Goal: Information Seeking & Learning: Learn about a topic

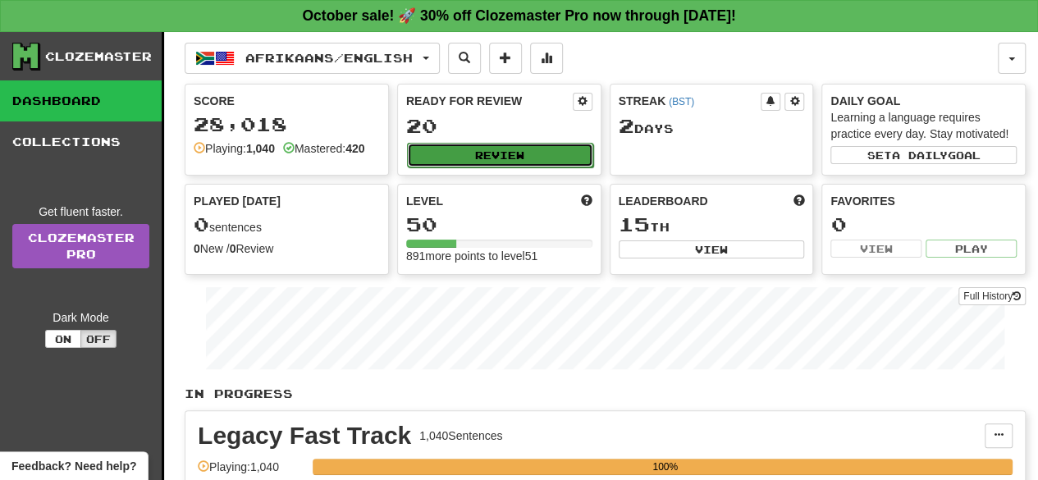
click at [559, 148] on button "Review" at bounding box center [500, 155] width 186 height 25
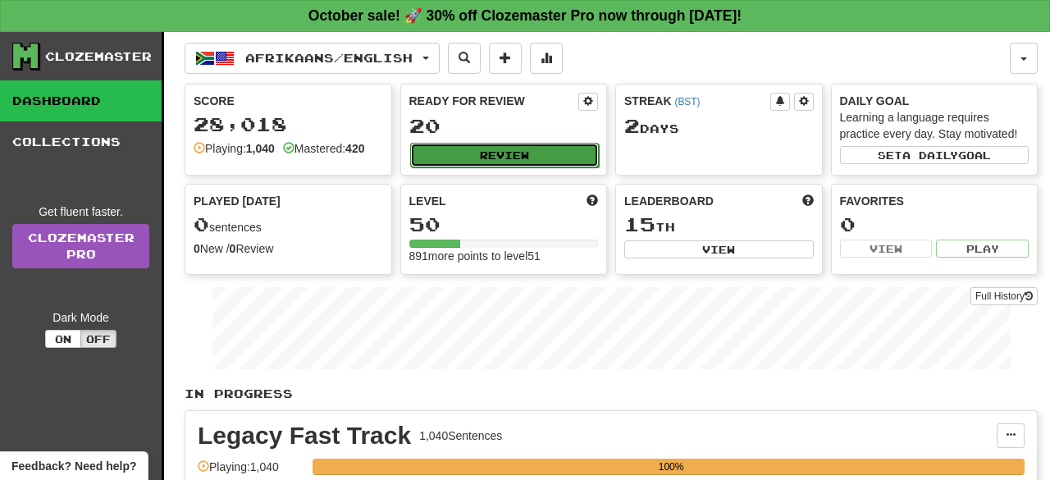
select select "**"
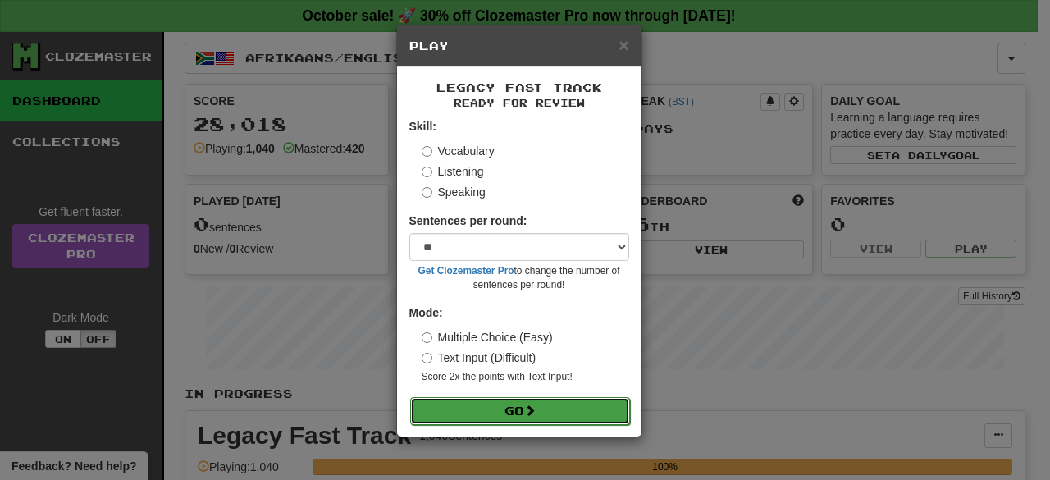
click at [559, 412] on button "Go" at bounding box center [520, 411] width 220 height 28
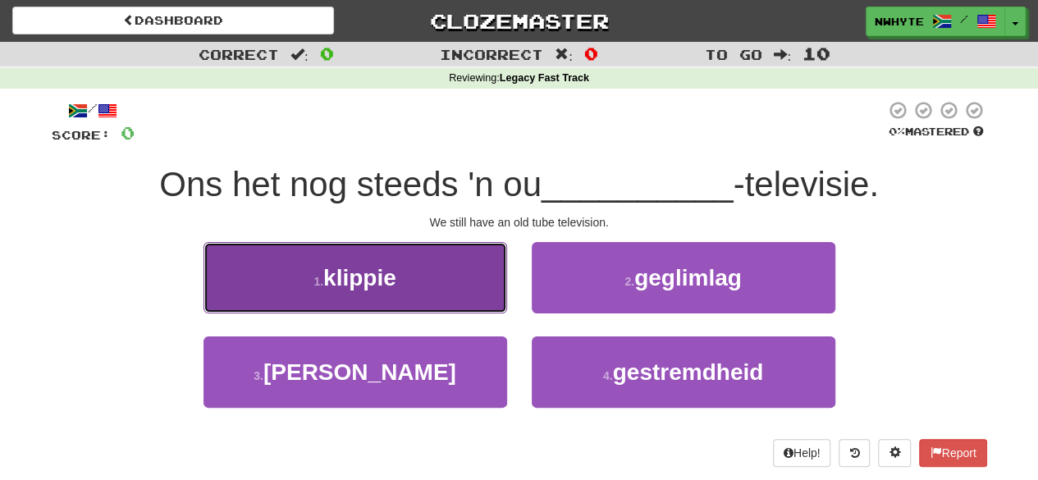
click at [453, 278] on button "1 . klippie" at bounding box center [354, 277] width 303 height 71
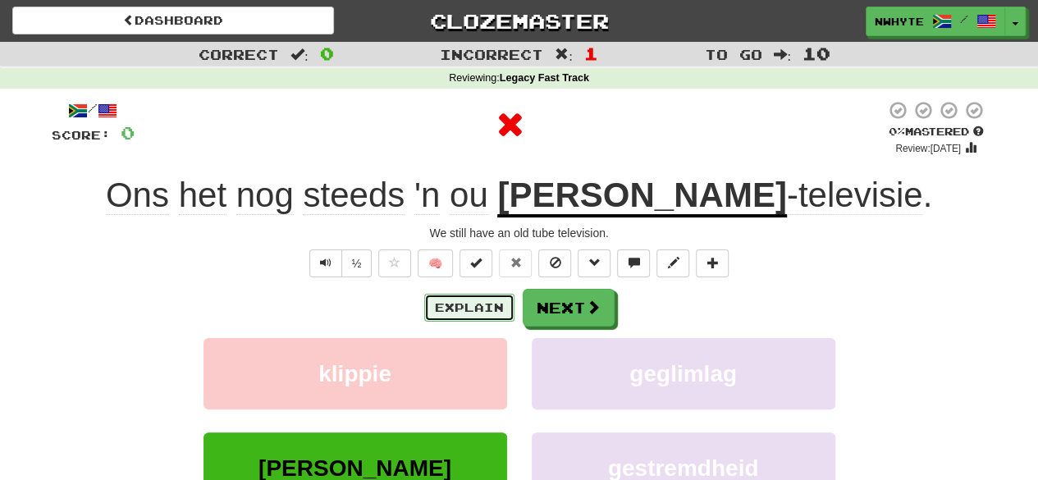
click at [492, 301] on button "Explain" at bounding box center [469, 308] width 90 height 28
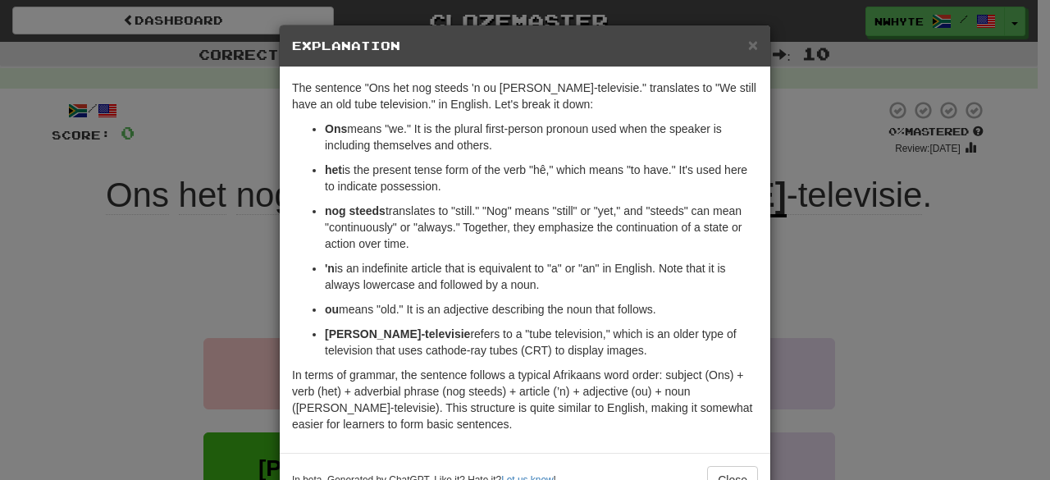
click at [793, 285] on div "× Explanation The sentence "Ons het nog steeds 'n ou [PERSON_NAME]-televisie." …" at bounding box center [525, 240] width 1050 height 480
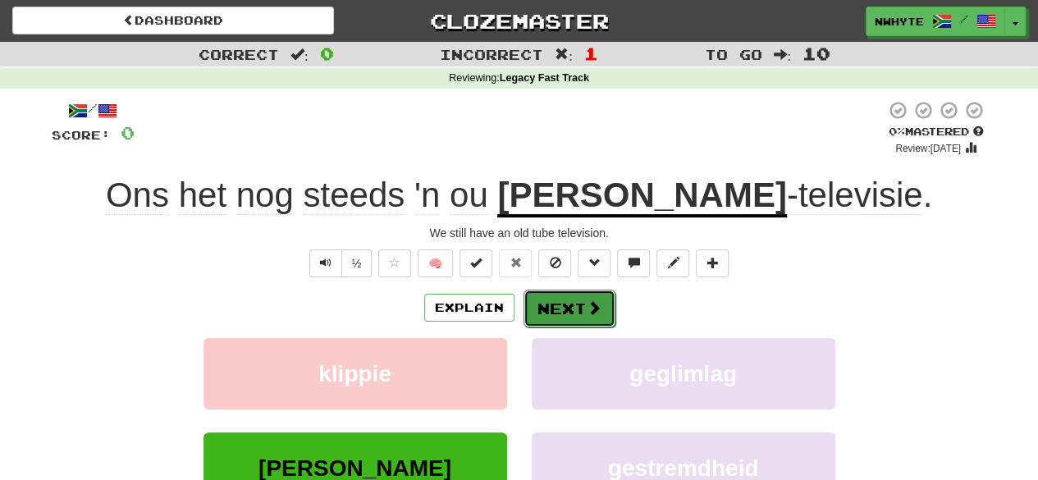
click at [582, 303] on button "Next" at bounding box center [569, 309] width 92 height 38
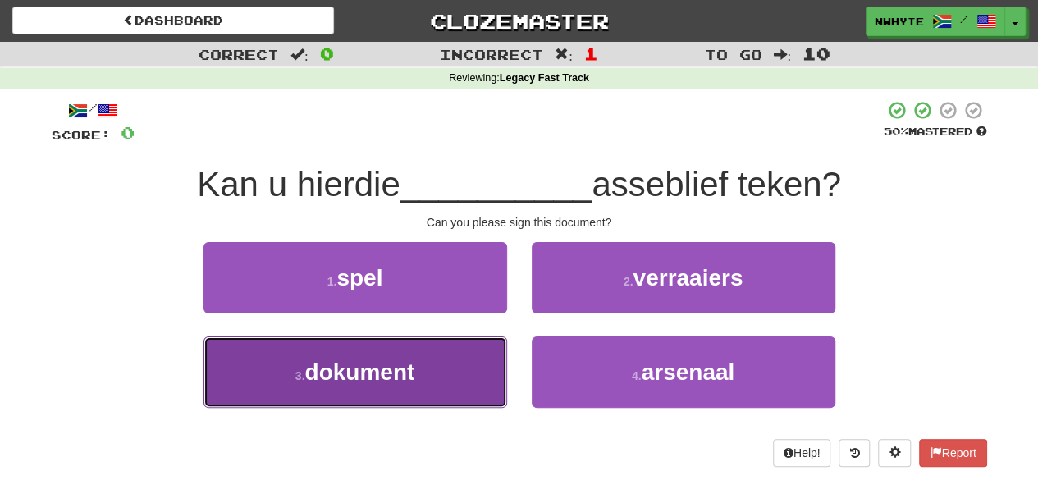
click at [469, 373] on button "3 . dokument" at bounding box center [354, 371] width 303 height 71
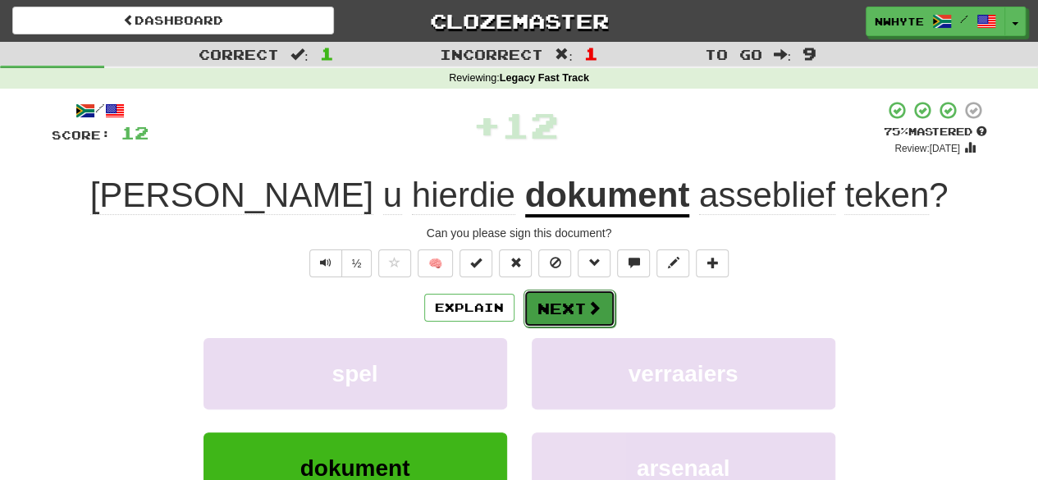
click at [577, 309] on button "Next" at bounding box center [569, 309] width 92 height 38
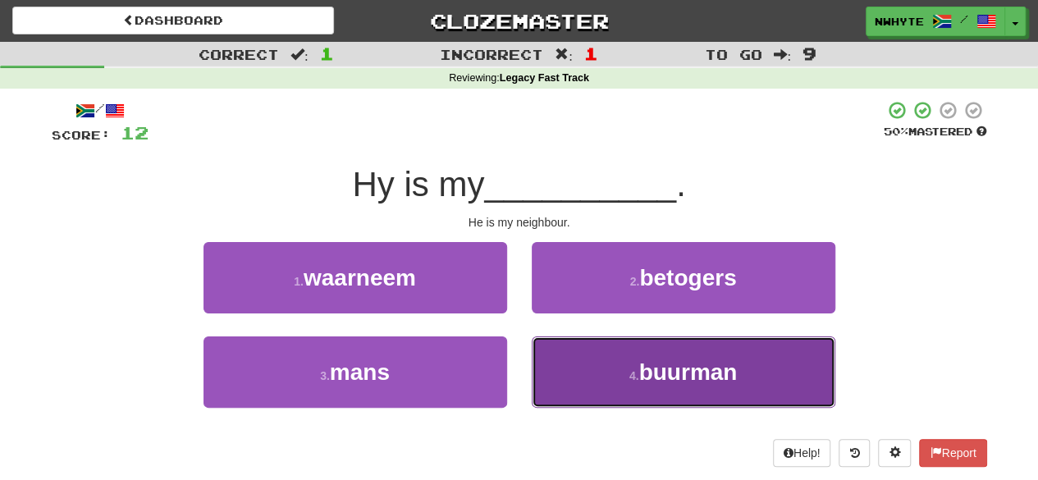
click at [597, 373] on button "4 . buurman" at bounding box center [682, 371] width 303 height 71
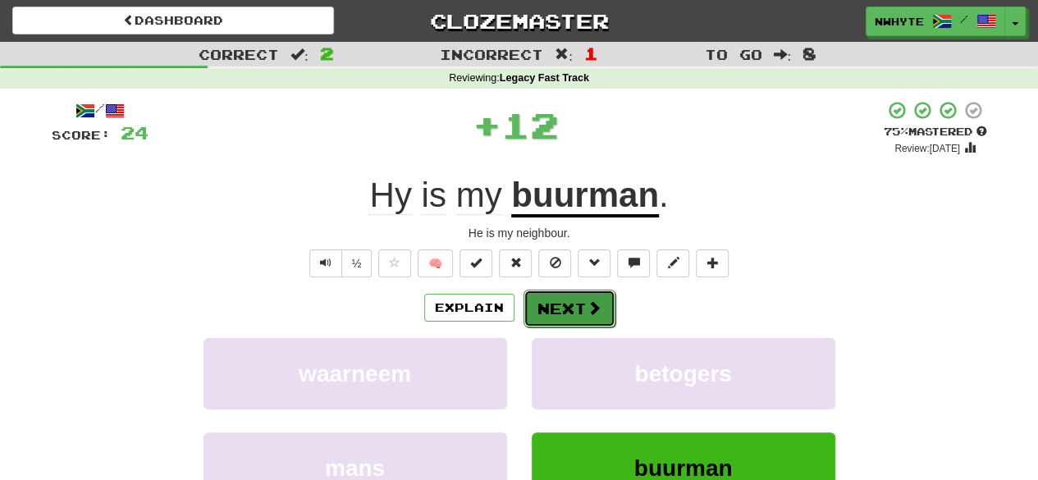
click at [564, 309] on button "Next" at bounding box center [569, 309] width 92 height 38
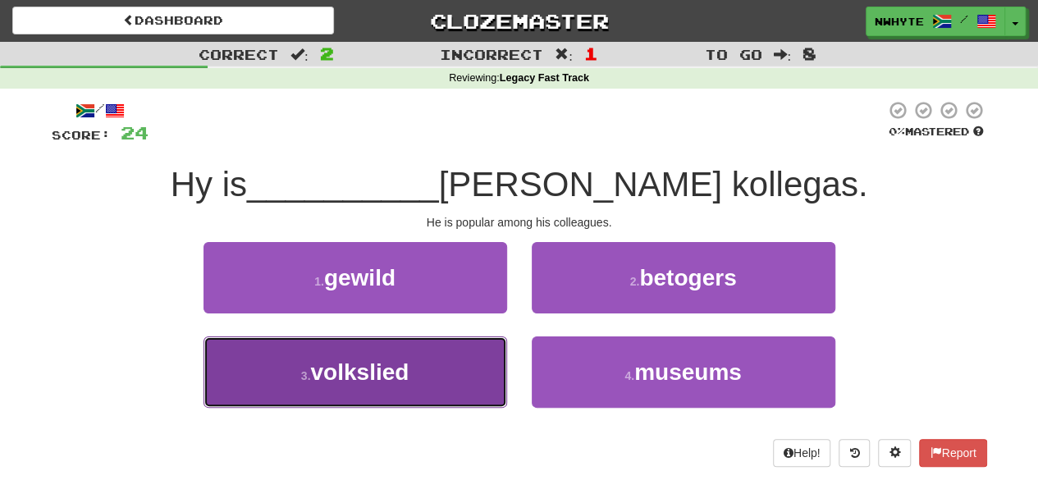
click at [459, 368] on button "3 . volkslied" at bounding box center [354, 371] width 303 height 71
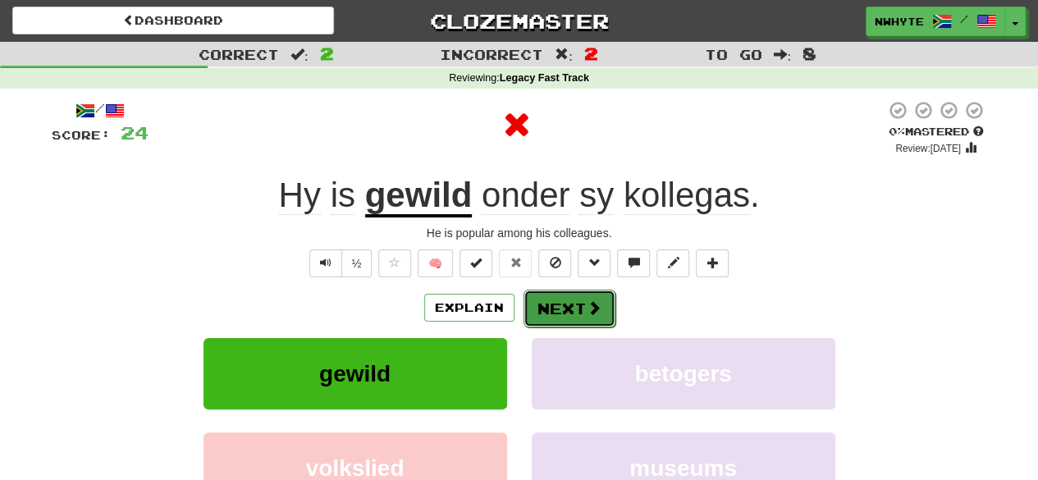
click at [559, 304] on button "Next" at bounding box center [569, 309] width 92 height 38
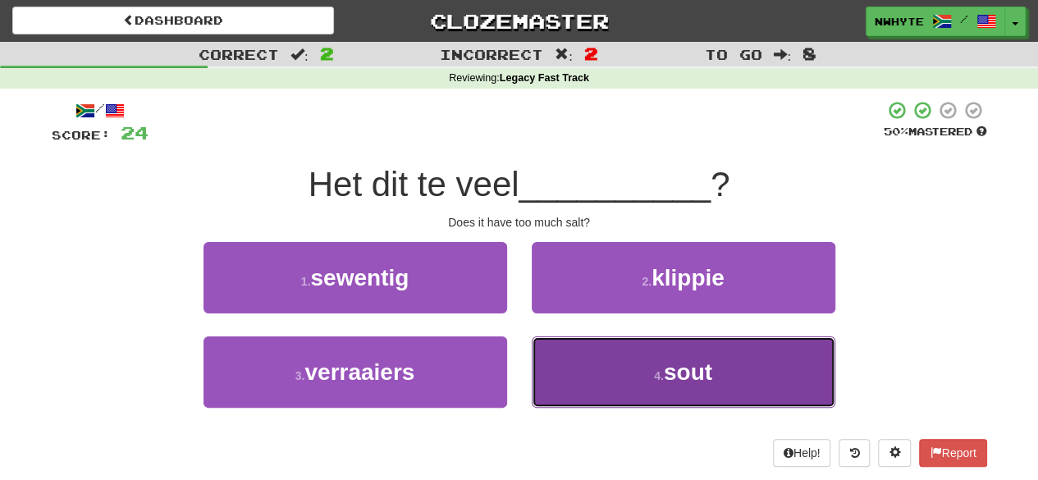
click at [654, 369] on small "4 ." at bounding box center [659, 375] width 10 height 13
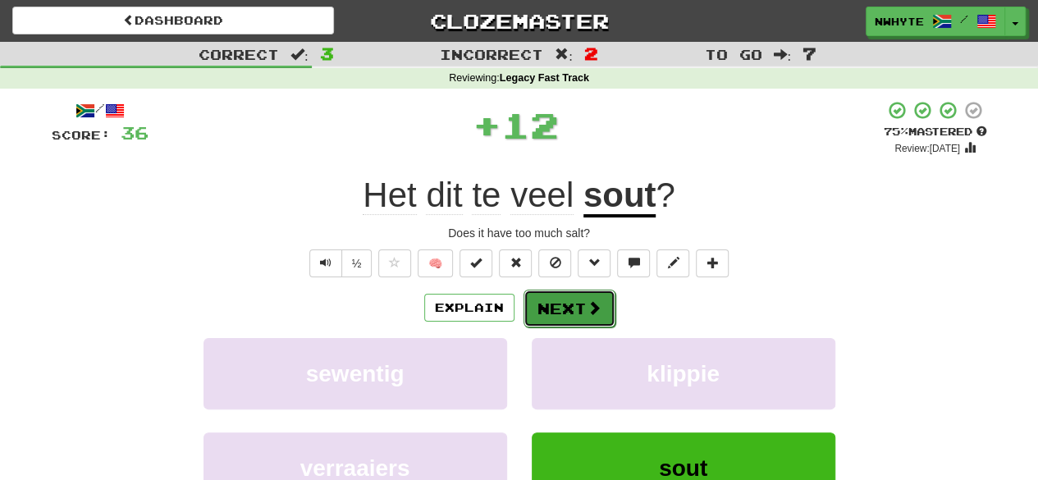
click at [572, 310] on button "Next" at bounding box center [569, 309] width 92 height 38
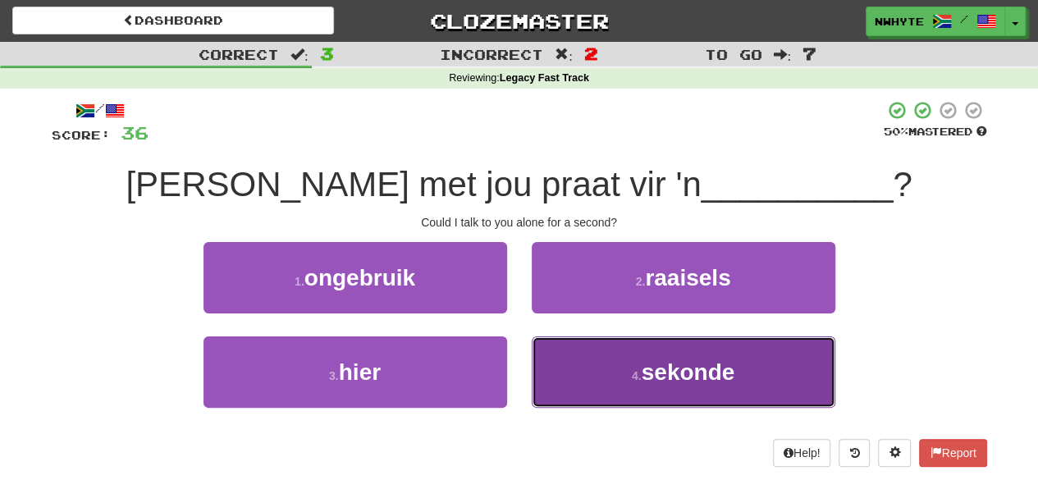
click at [764, 372] on button "4 . sekonde" at bounding box center [682, 371] width 303 height 71
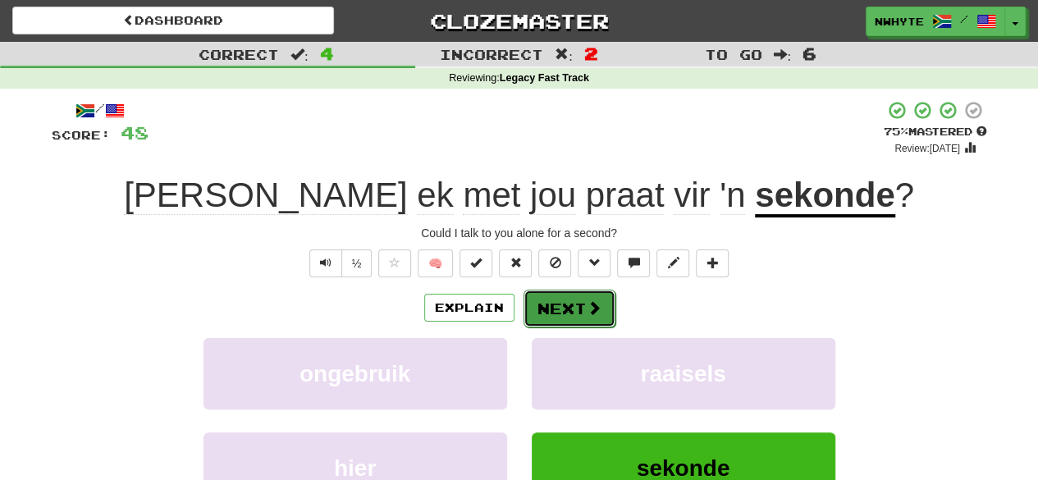
click at [589, 304] on span at bounding box center [593, 307] width 15 height 15
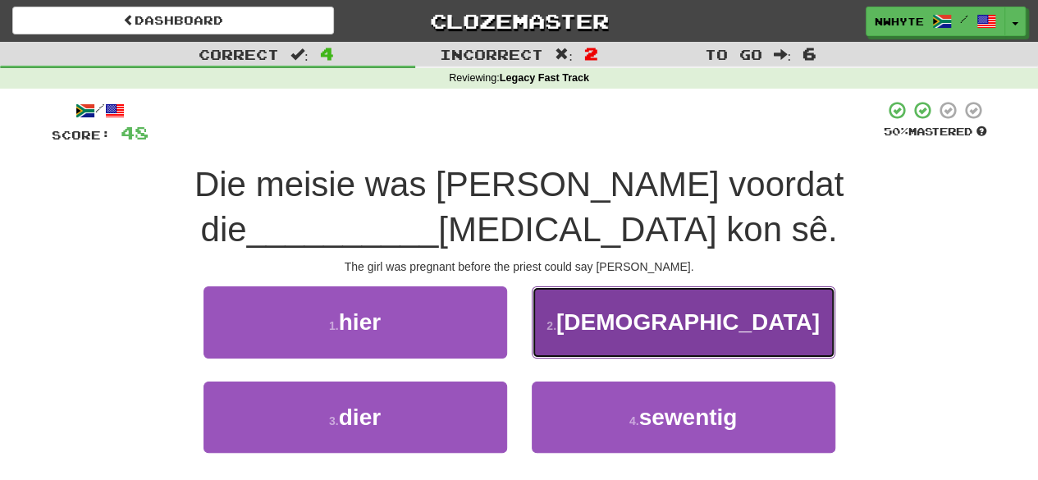
click at [750, 319] on button "2 . [DEMOGRAPHIC_DATA]" at bounding box center [682, 321] width 303 height 71
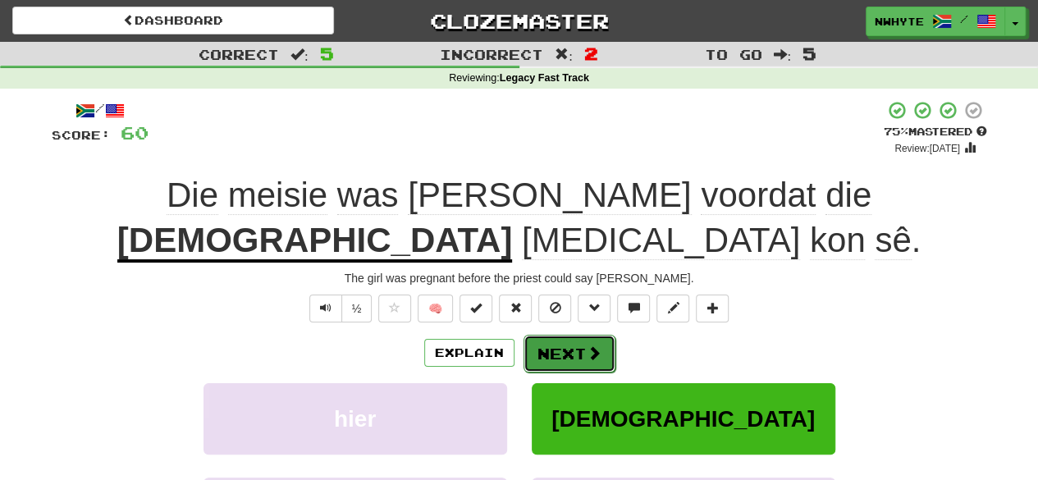
click at [592, 345] on span at bounding box center [593, 352] width 15 height 15
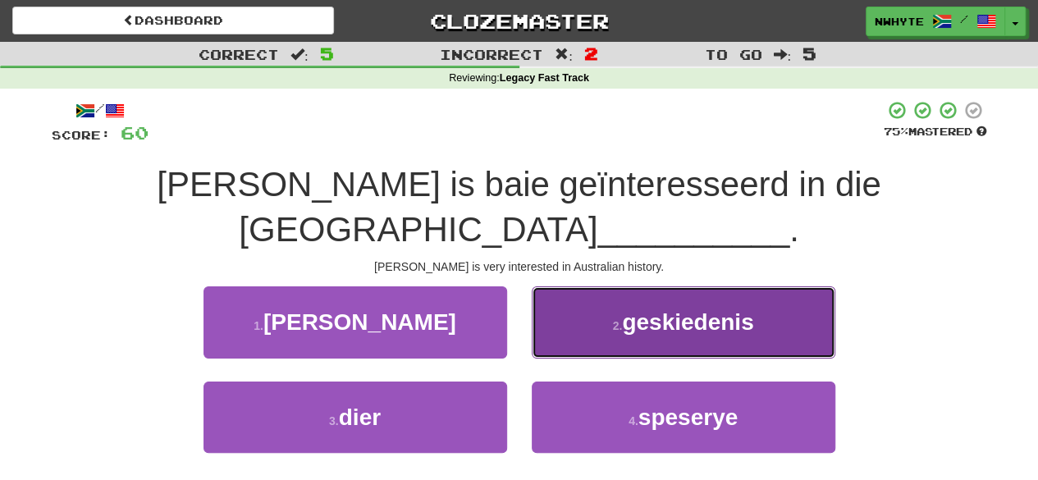
click at [757, 291] on button "2 . geskiedenis" at bounding box center [682, 321] width 303 height 71
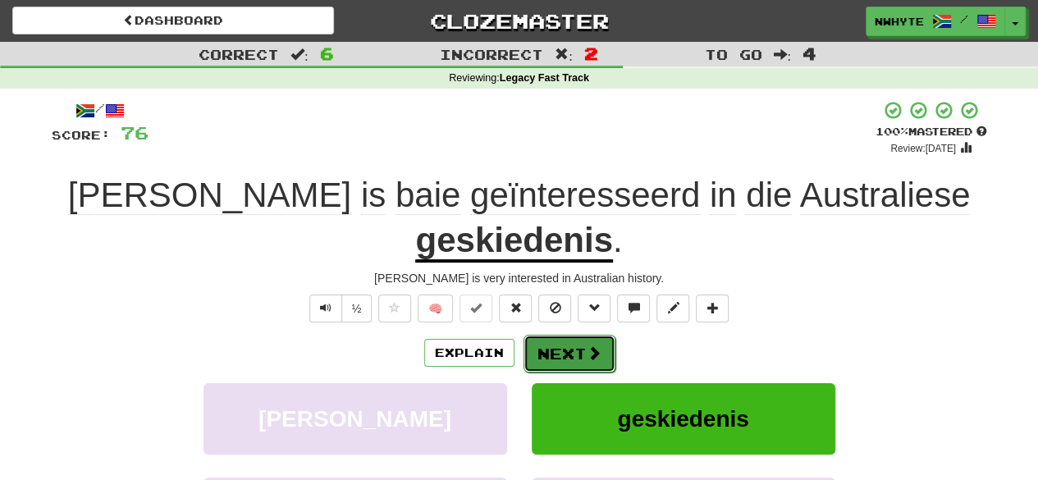
click at [591, 345] on span at bounding box center [593, 352] width 15 height 15
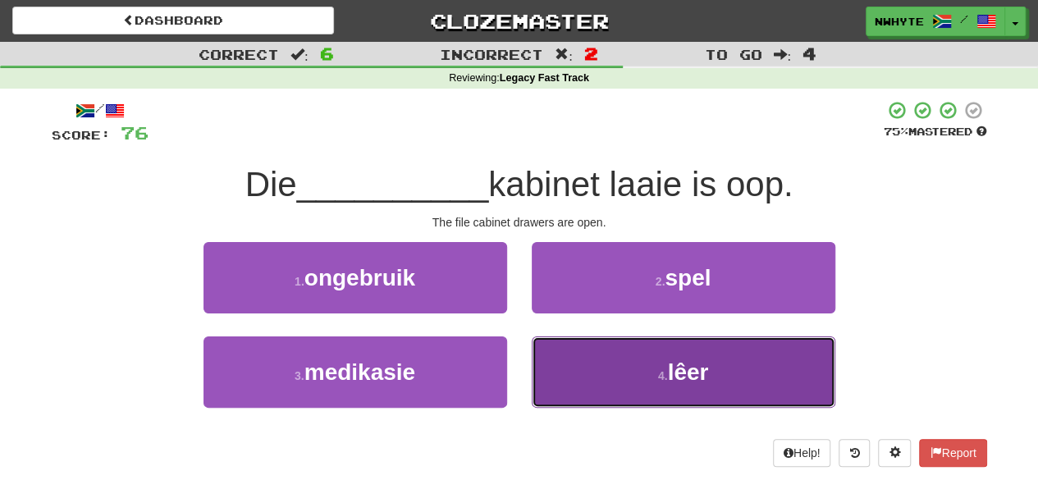
click at [779, 349] on button "4 . lêer" at bounding box center [682, 371] width 303 height 71
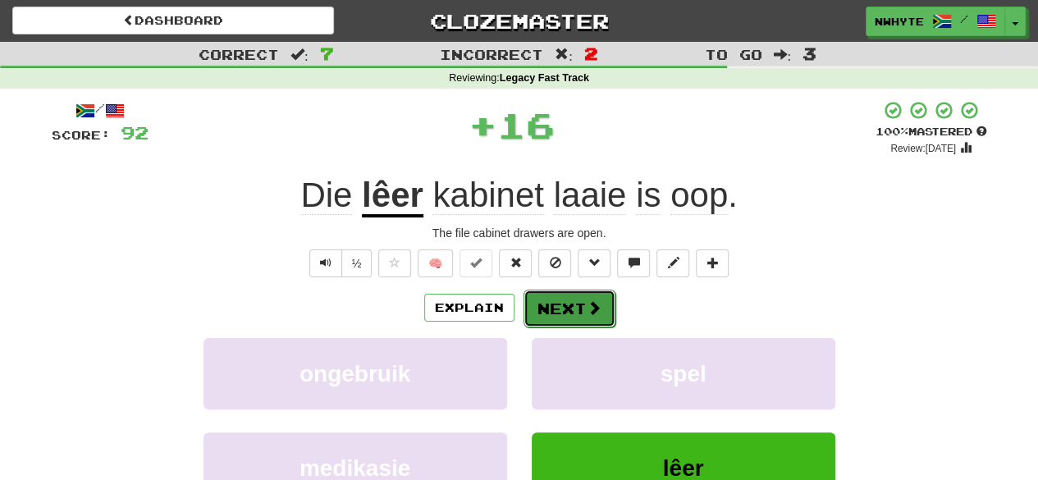
click at [594, 307] on span at bounding box center [593, 307] width 15 height 15
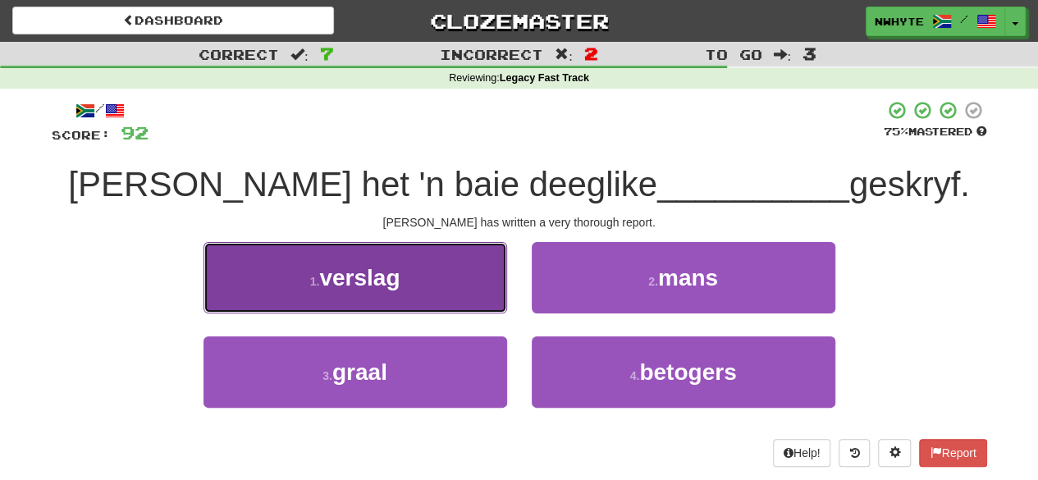
click at [446, 289] on button "1 . verslag" at bounding box center [354, 277] width 303 height 71
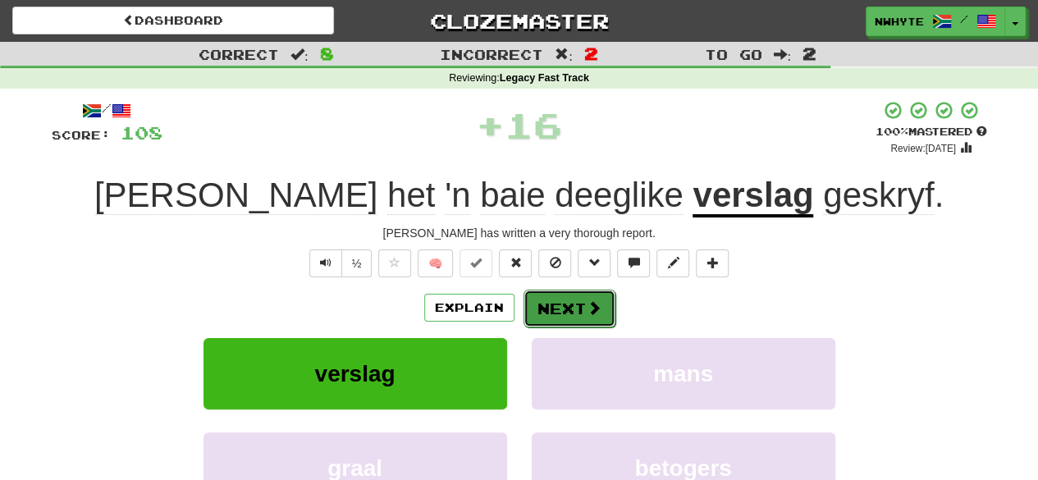
click at [574, 301] on button "Next" at bounding box center [569, 309] width 92 height 38
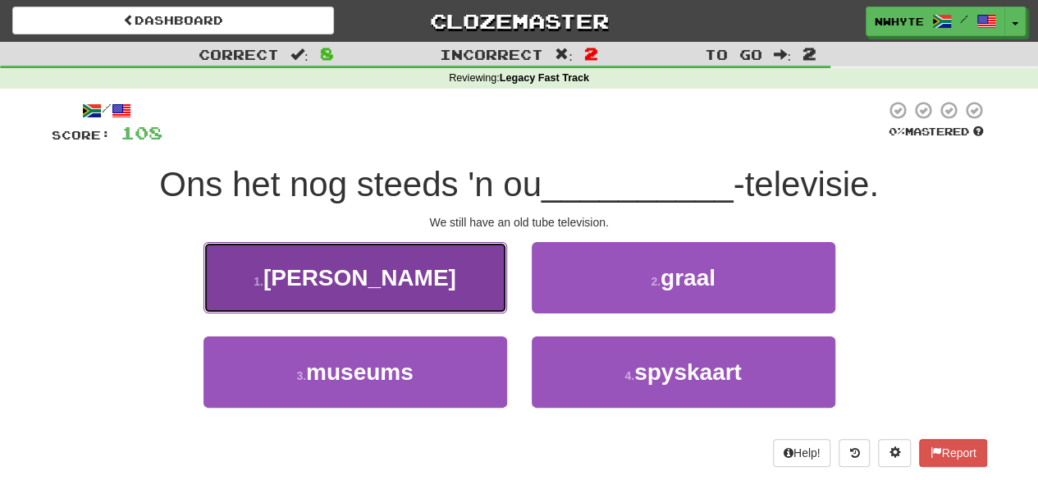
click at [360, 293] on button "1 . [PERSON_NAME]" at bounding box center [354, 277] width 303 height 71
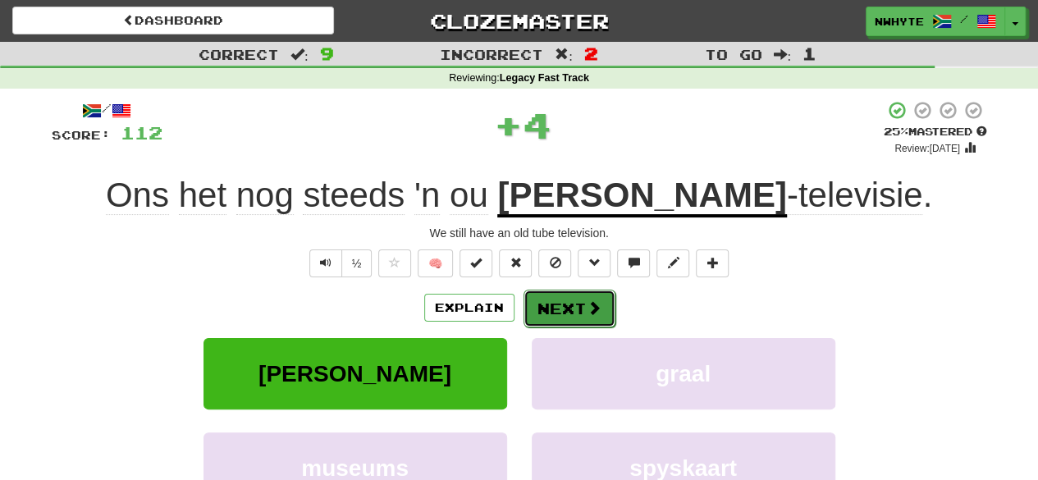
click at [549, 304] on button "Next" at bounding box center [569, 309] width 92 height 38
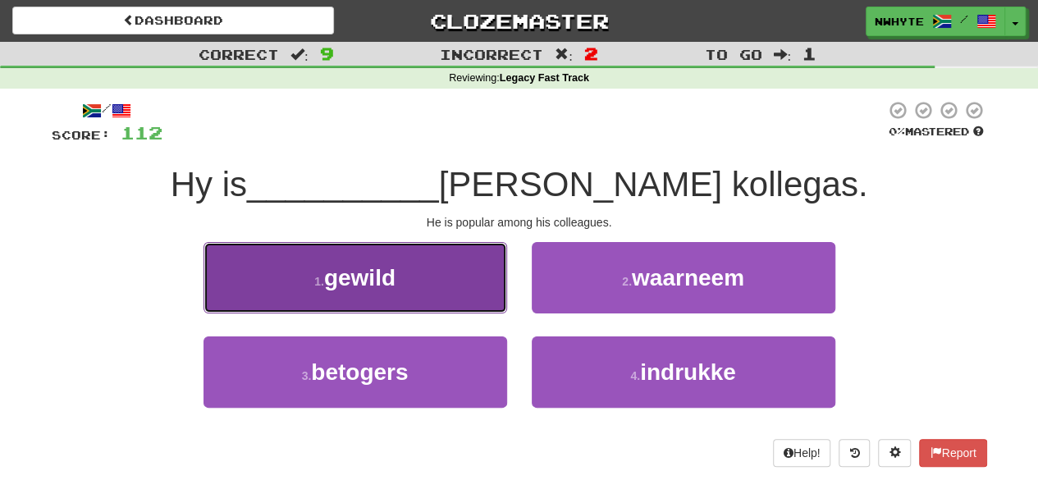
click at [383, 268] on span "gewild" at bounding box center [359, 277] width 71 height 25
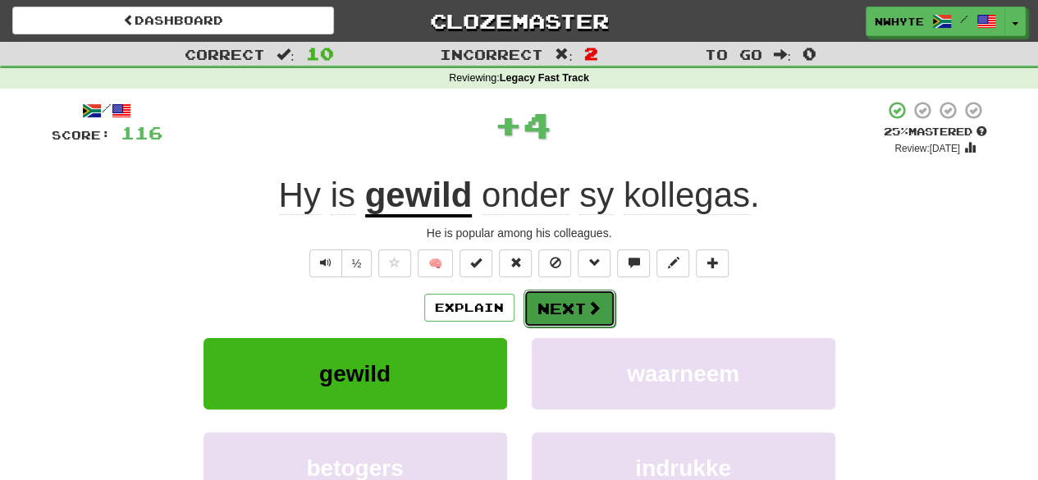
click at [563, 303] on button "Next" at bounding box center [569, 309] width 92 height 38
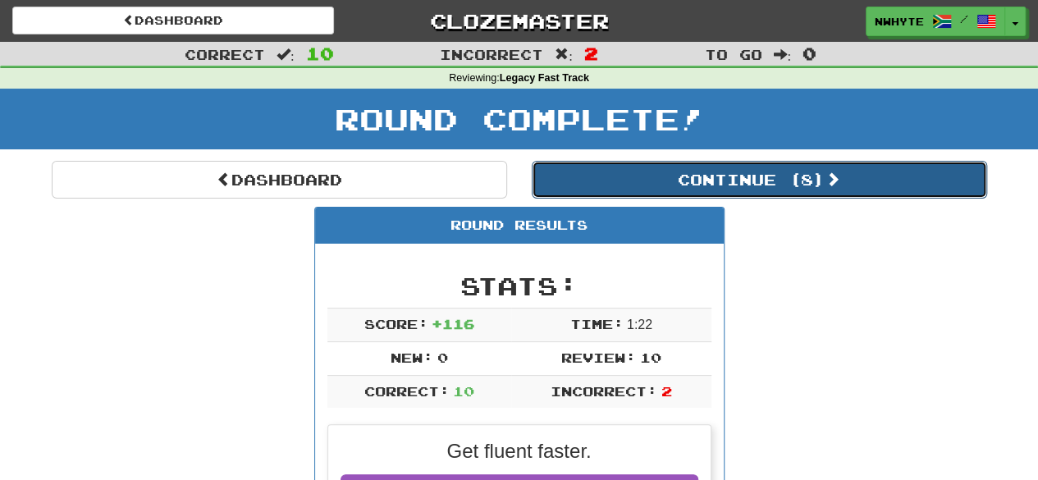
click at [702, 171] on button "Continue ( 8 )" at bounding box center [758, 180] width 455 height 38
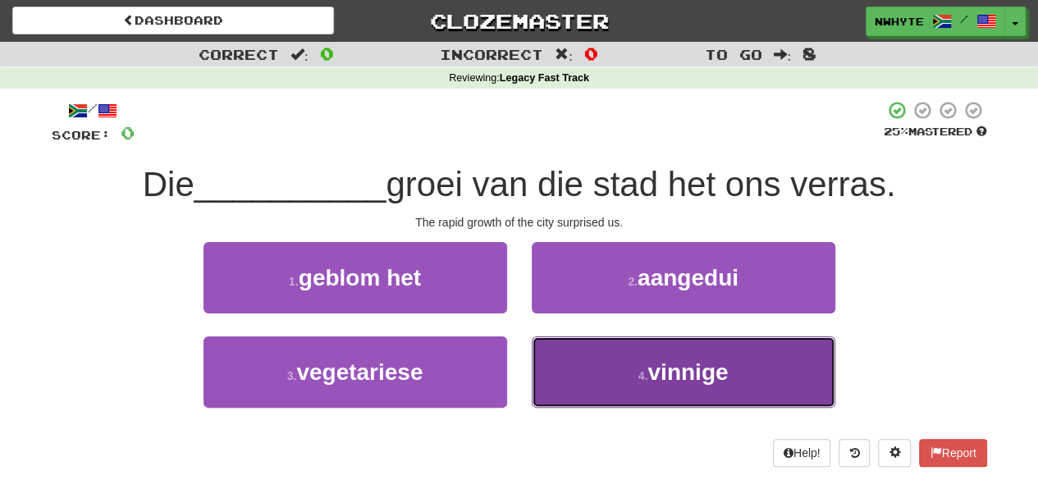
click at [658, 372] on span "vinnige" at bounding box center [687, 371] width 80 height 25
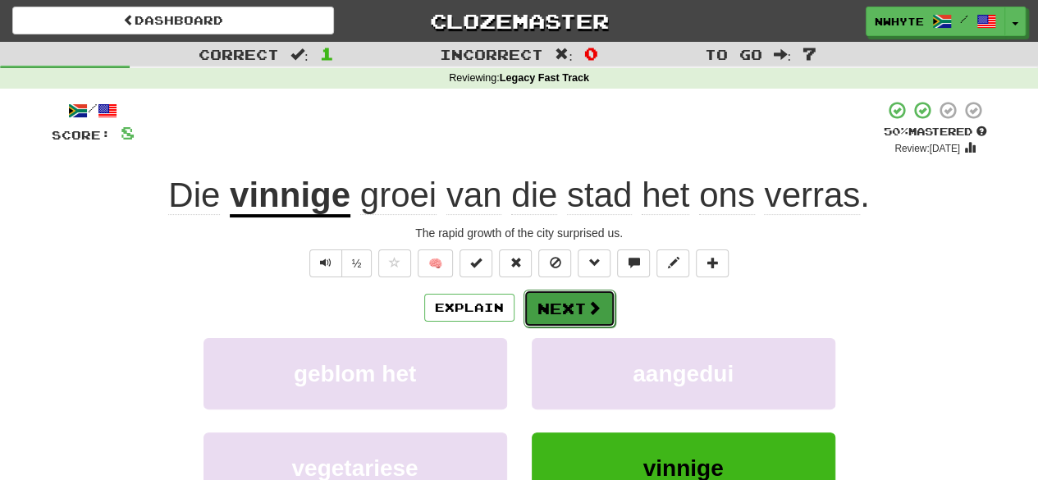
click at [576, 306] on button "Next" at bounding box center [569, 309] width 92 height 38
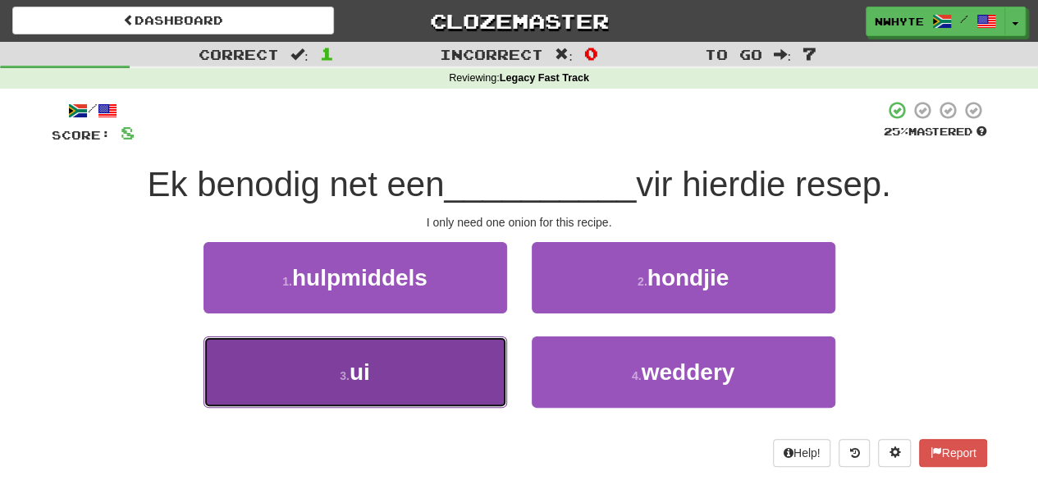
click at [440, 369] on button "3 . ui" at bounding box center [354, 371] width 303 height 71
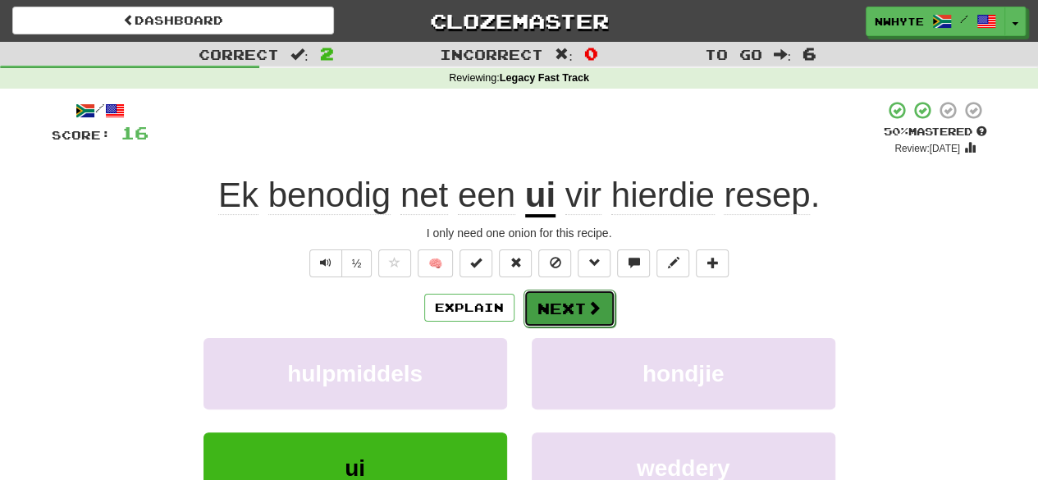
click at [572, 308] on button "Next" at bounding box center [569, 309] width 92 height 38
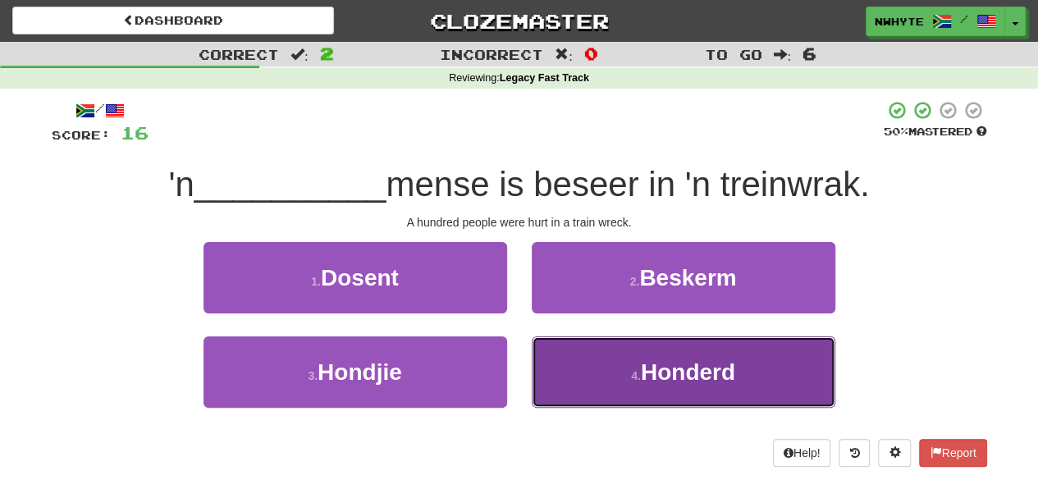
click at [602, 380] on button "4 . [GEOGRAPHIC_DATA]" at bounding box center [682, 371] width 303 height 71
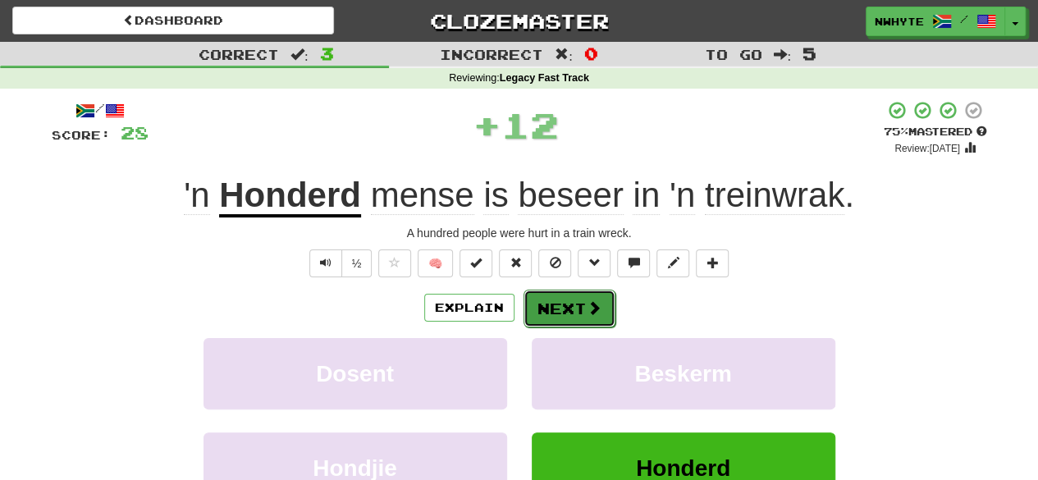
click at [570, 306] on button "Next" at bounding box center [569, 309] width 92 height 38
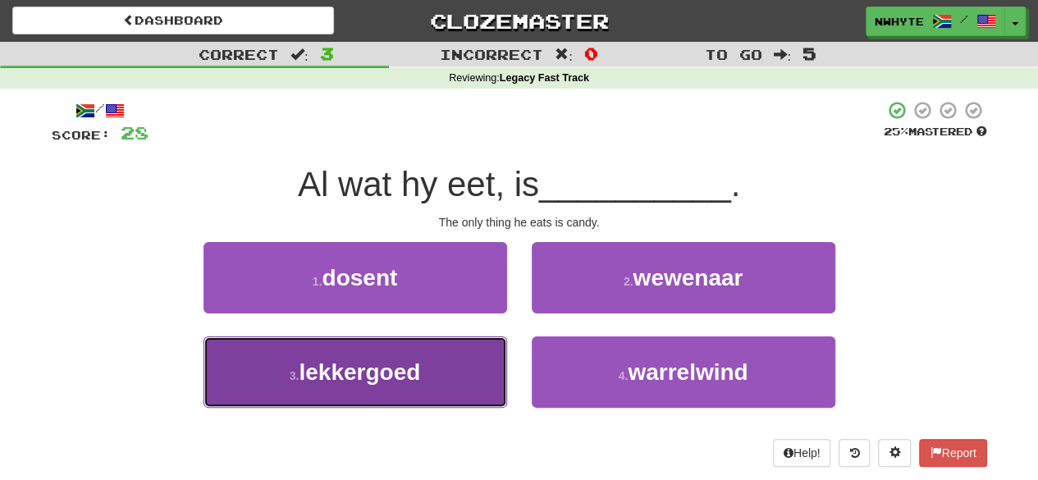
click at [446, 374] on button "3 . lekkergoed" at bounding box center [354, 371] width 303 height 71
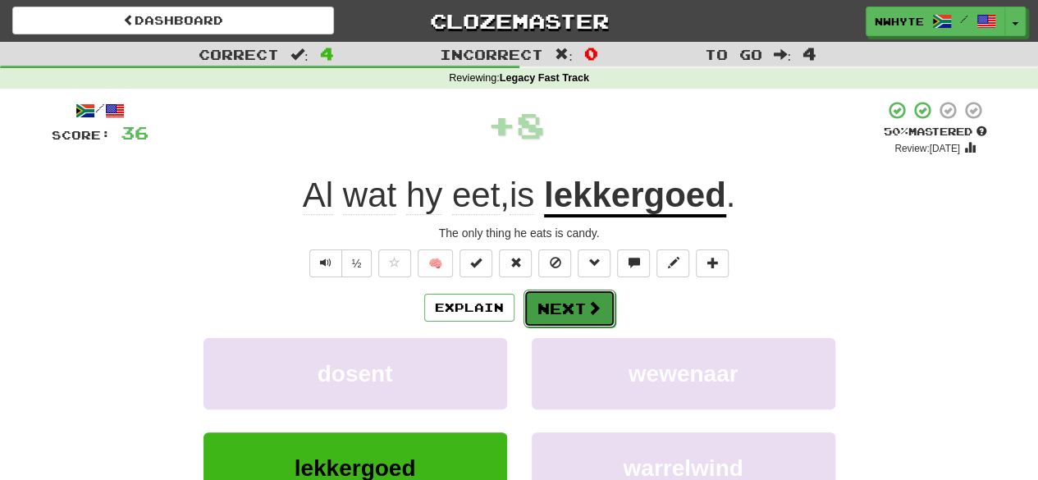
click at [572, 311] on button "Next" at bounding box center [569, 309] width 92 height 38
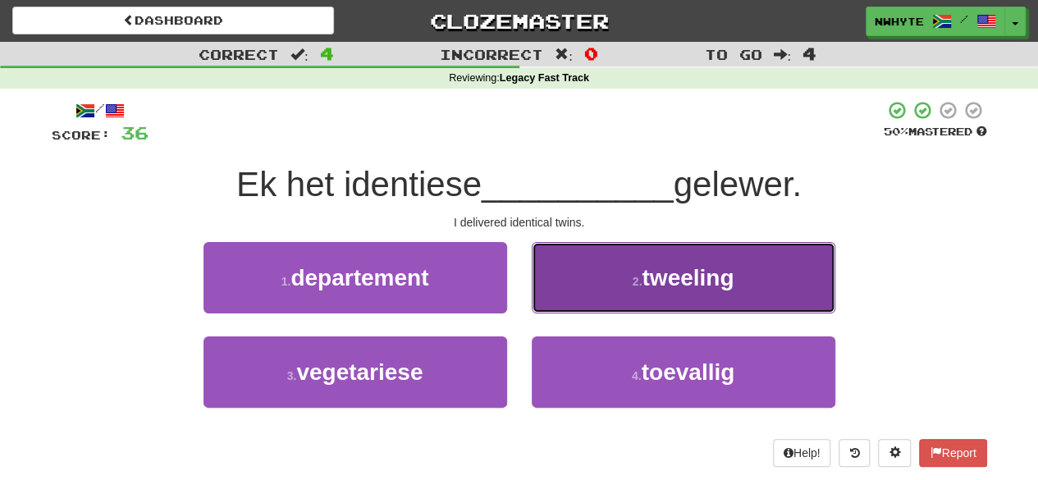
click at [650, 276] on span "tweeling" at bounding box center [687, 277] width 92 height 25
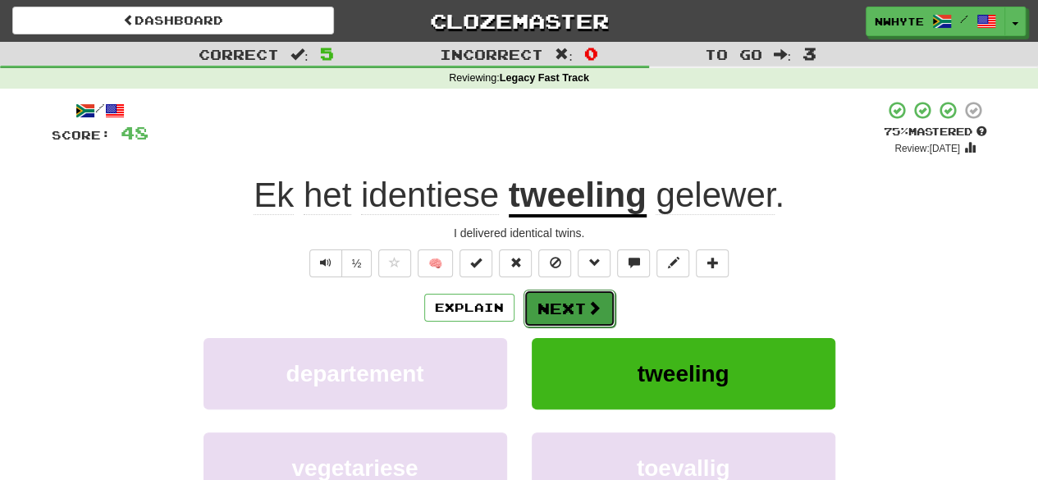
click at [567, 316] on button "Next" at bounding box center [569, 309] width 92 height 38
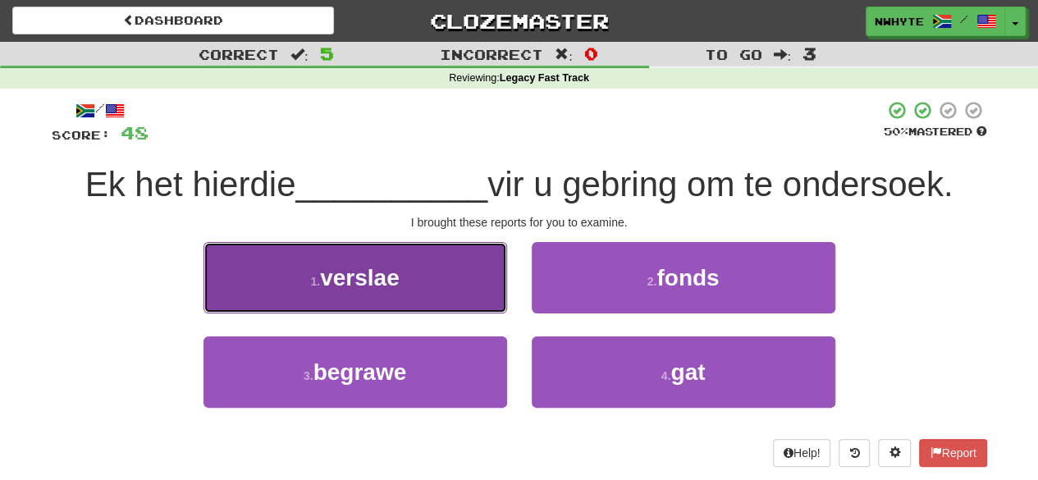
click at [403, 276] on button "1 . verslae" at bounding box center [354, 277] width 303 height 71
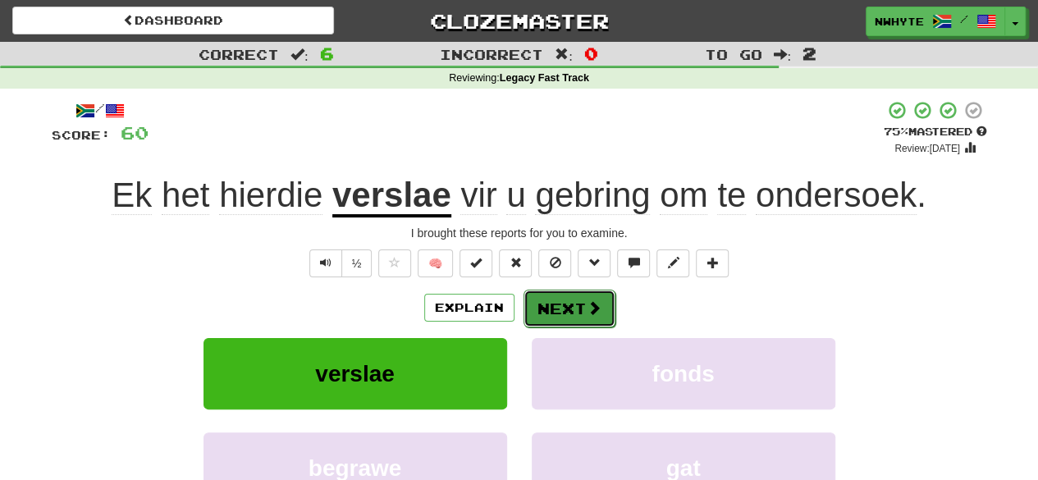
click at [576, 303] on button "Next" at bounding box center [569, 309] width 92 height 38
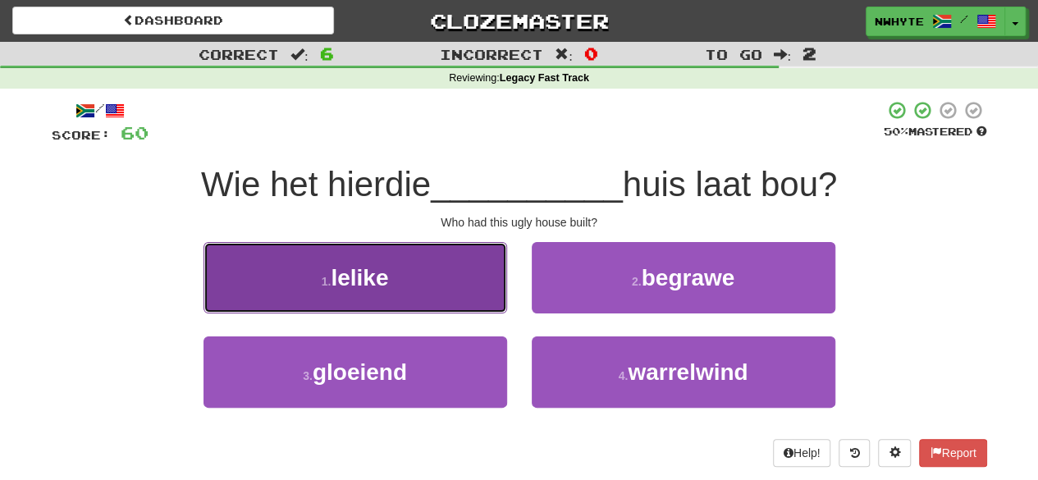
click at [383, 271] on span "lelike" at bounding box center [359, 277] width 57 height 25
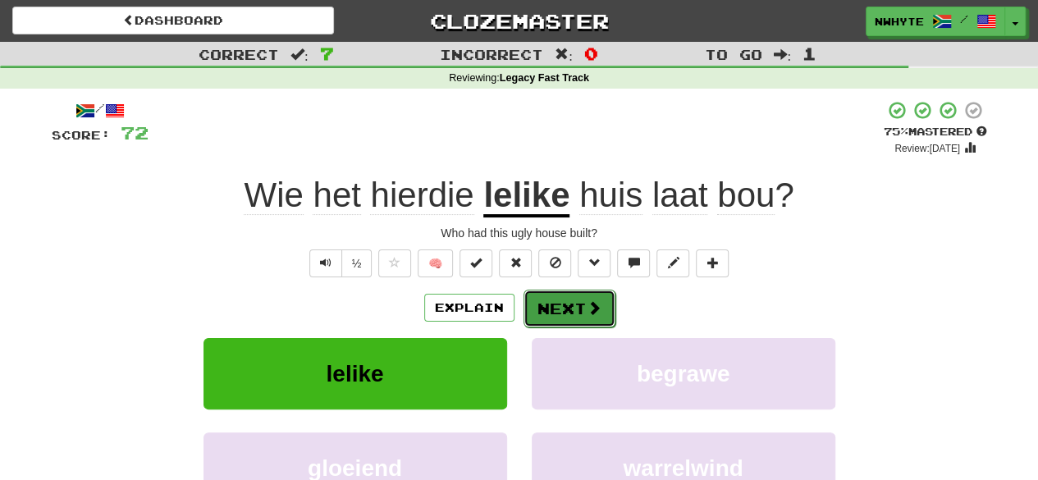
click at [571, 316] on button "Next" at bounding box center [569, 309] width 92 height 38
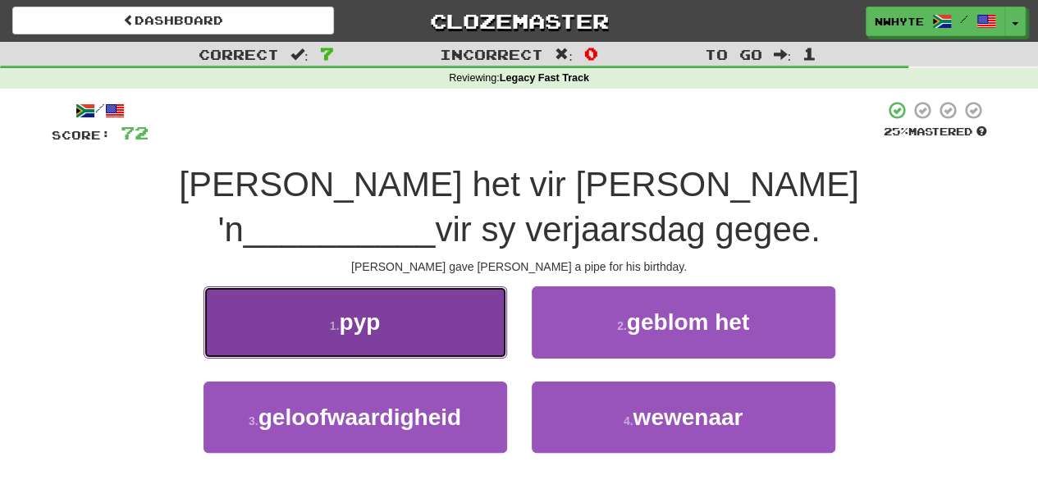
click at [363, 309] on span "pyp" at bounding box center [359, 321] width 41 height 25
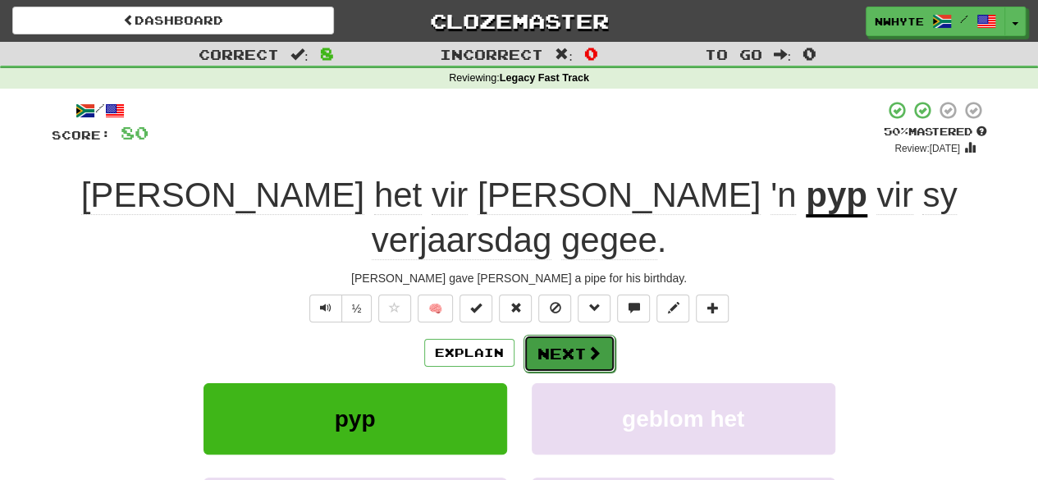
click at [568, 335] on button "Next" at bounding box center [569, 354] width 92 height 38
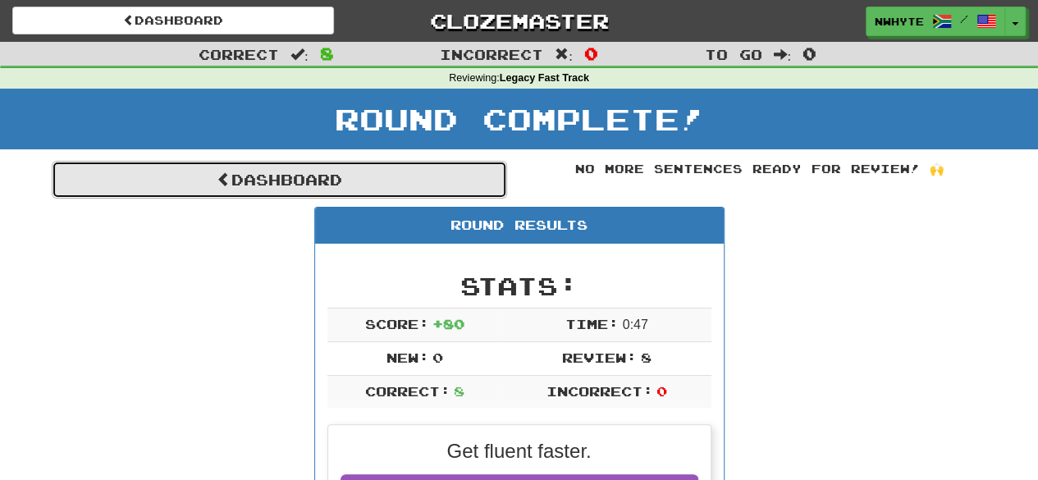
click at [387, 185] on link "Dashboard" at bounding box center [279, 180] width 455 height 38
